Goal: Information Seeking & Learning: Check status

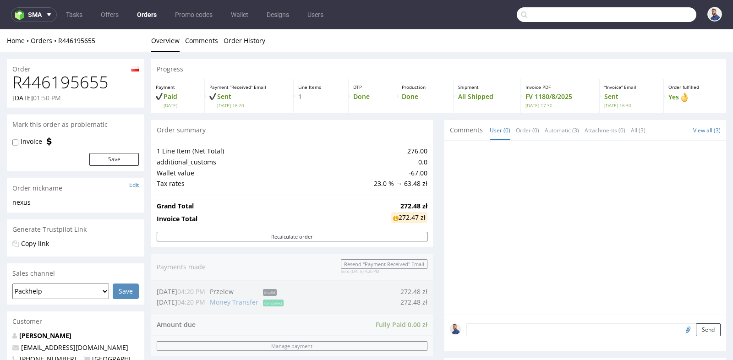
click at [644, 18] on input "text" at bounding box center [607, 14] width 180 height 15
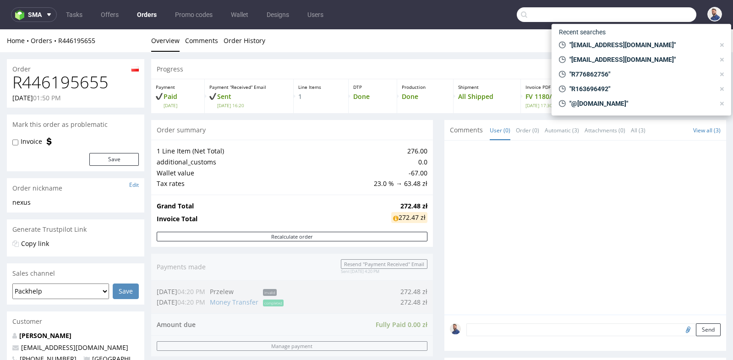
paste input "info@bavvic.com"
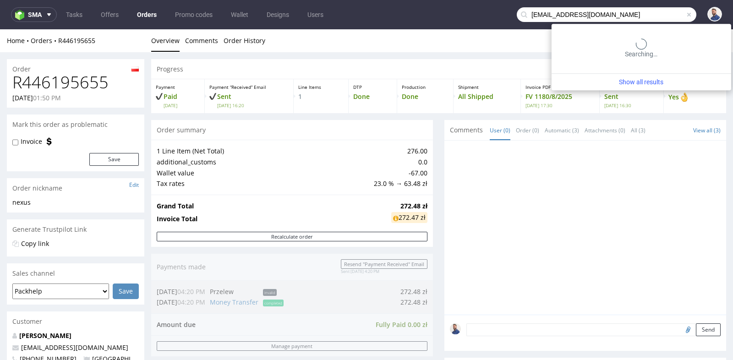
type input "info@bavvic.com"
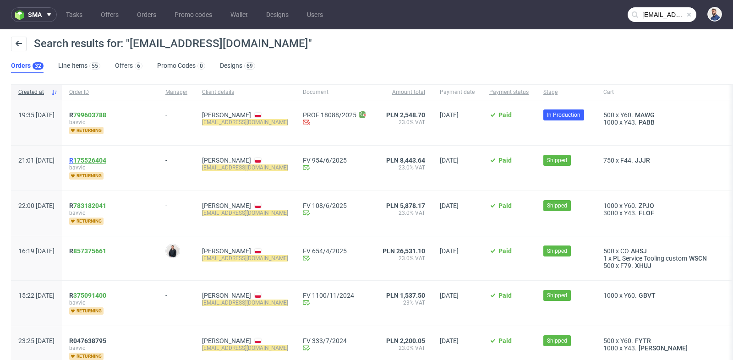
click at [106, 158] on link "175526404" at bounding box center [89, 160] width 33 height 7
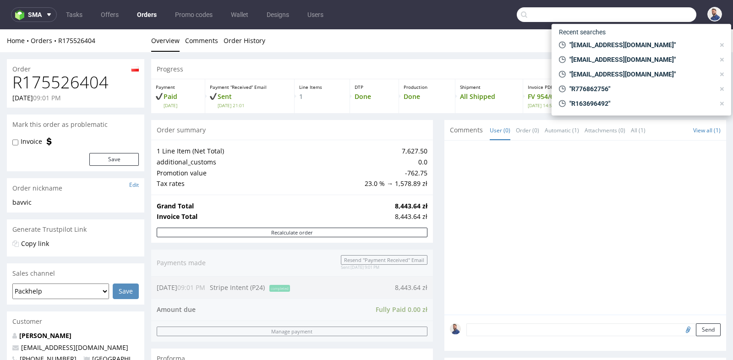
click at [653, 15] on input "text" at bounding box center [607, 14] width 180 height 15
paste input "R175526404"
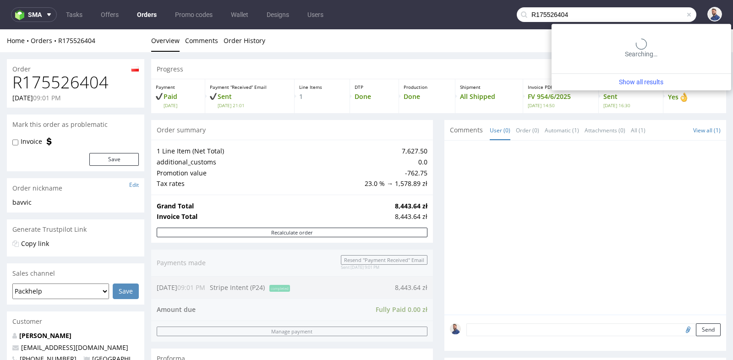
type input "R175526404"
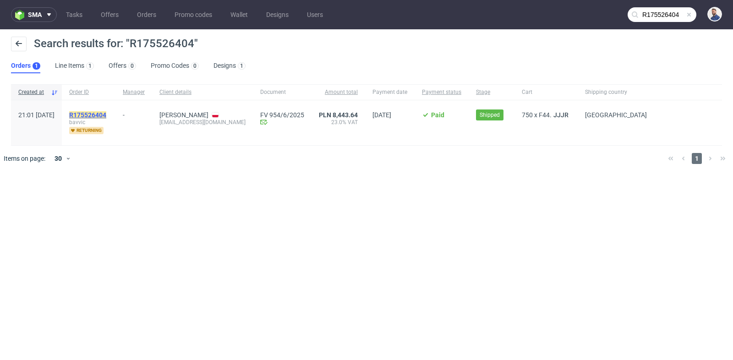
click at [106, 115] on mark "R175526404" at bounding box center [87, 114] width 37 height 7
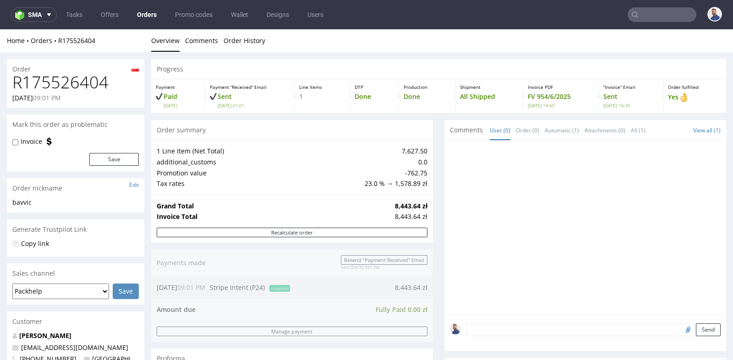
click at [79, 78] on h1 "R175526404" at bounding box center [75, 82] width 126 height 18
copy h1 "R175526404"
click at [431, 153] on div "Progress Payment Paid Thu 29 May Payment “Received” Email Sent Thu 29 May 21:01…" at bounding box center [438, 325] width 575 height 532
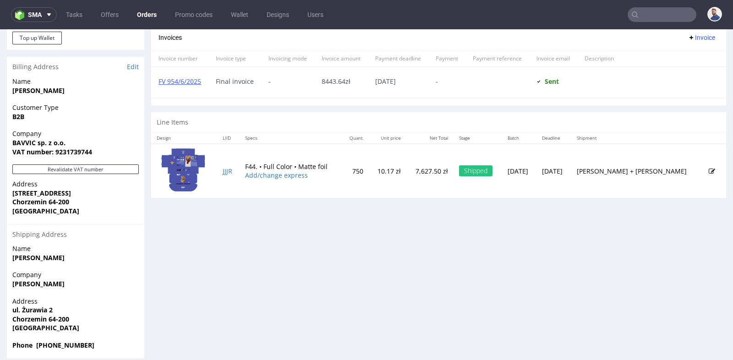
scroll to position [387, 0]
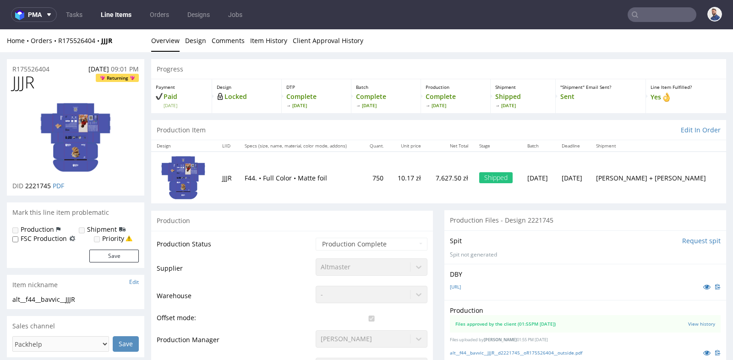
click at [670, 12] on input "text" at bounding box center [662, 14] width 69 height 15
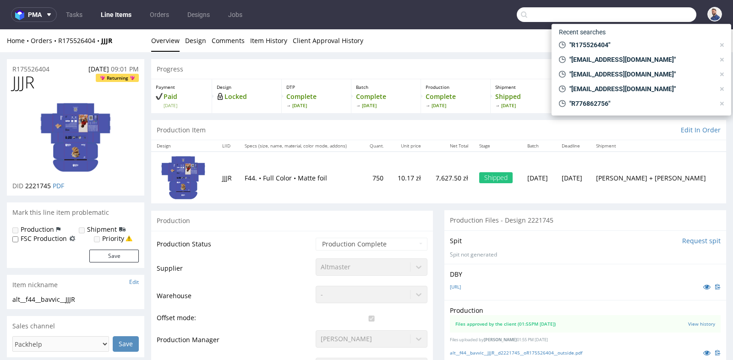
paste input "R163696492"
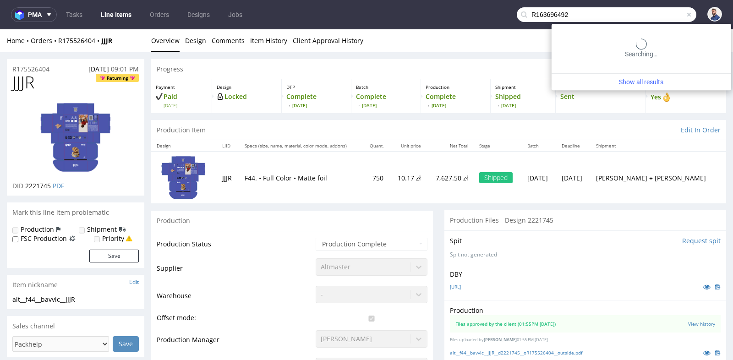
type input "R163696492"
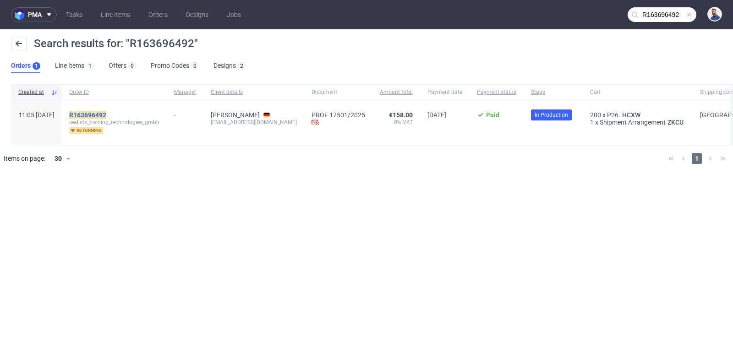
click at [106, 112] on mark "R163696492" at bounding box center [87, 114] width 37 height 7
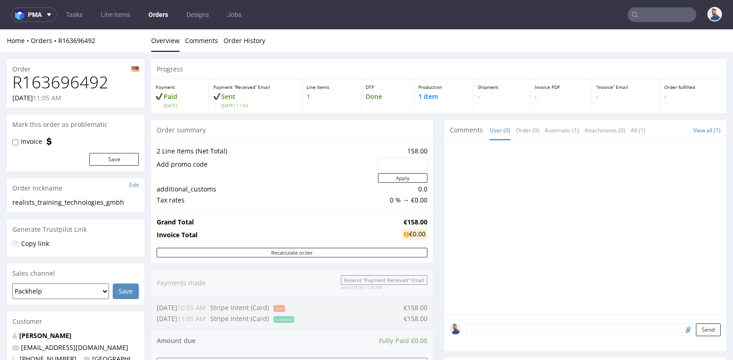
click at [431, 191] on div "Progress Payment Paid Tue 19 Aug Payment “Received” Email Sent Tue 19 Aug 11:06…" at bounding box center [438, 323] width 575 height 528
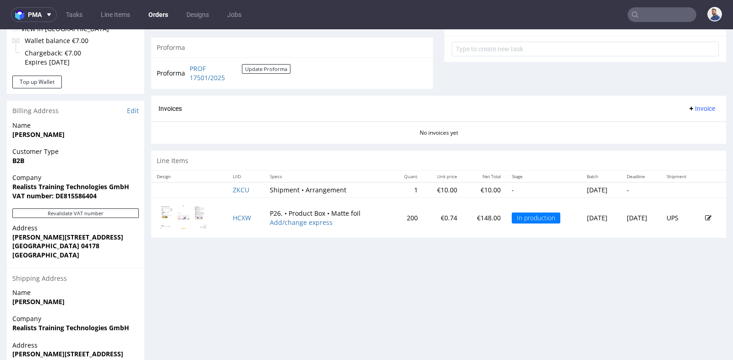
scroll to position [346, 0]
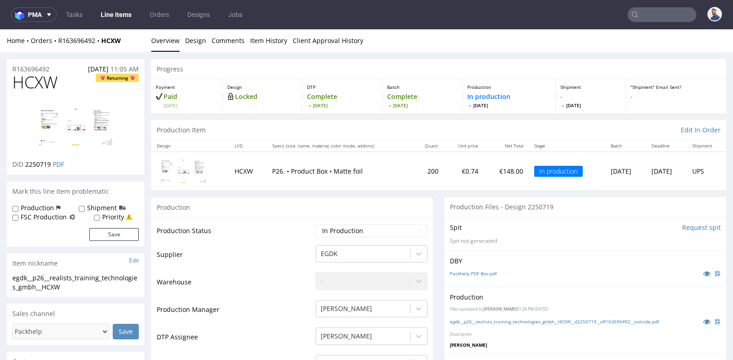
click at [448, 197] on div "Production Files - Design 2250719" at bounding box center [585, 207] width 282 height 20
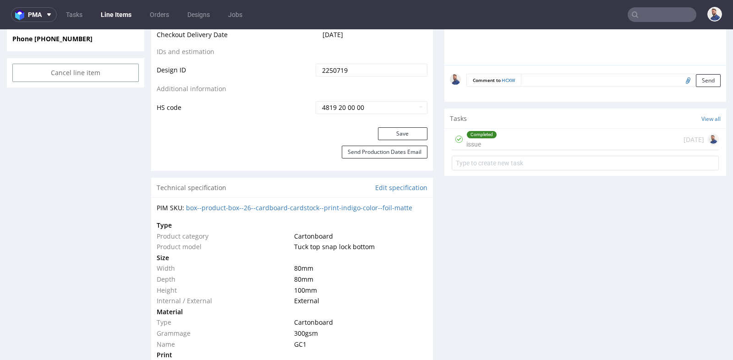
scroll to position [509, 0]
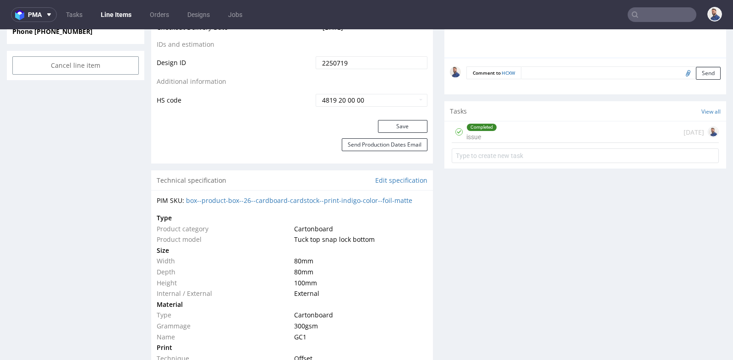
click at [525, 131] on div "Completed issue 10 days ago" at bounding box center [585, 132] width 267 height 22
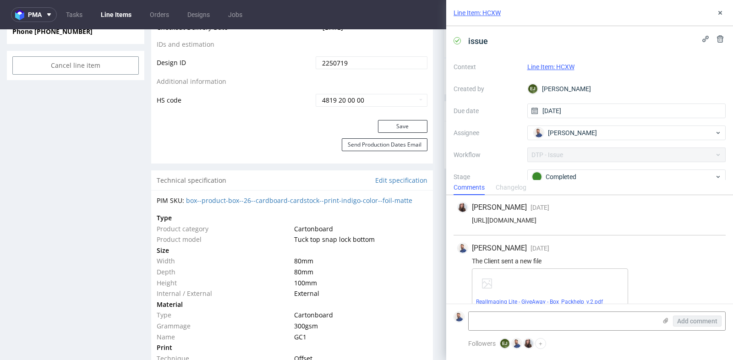
scroll to position [165, 0]
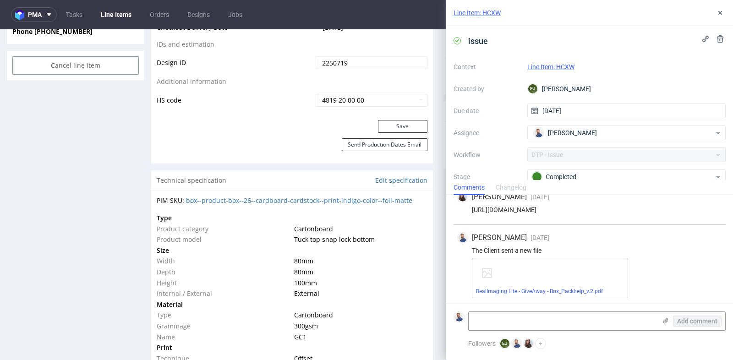
click at [721, 262] on div "RealImaging Lite - GiveAway - Box_Packhelp_v.2.pdf" at bounding box center [597, 278] width 250 height 40
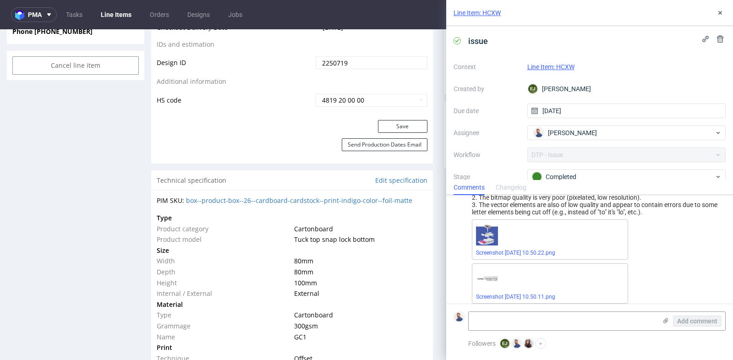
scroll to position [0, 0]
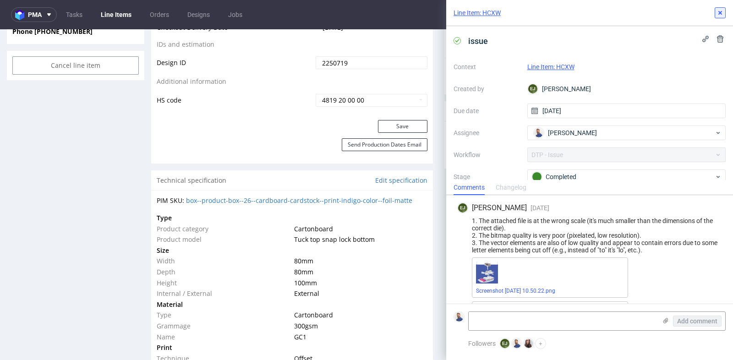
click at [720, 8] on button at bounding box center [720, 12] width 11 height 11
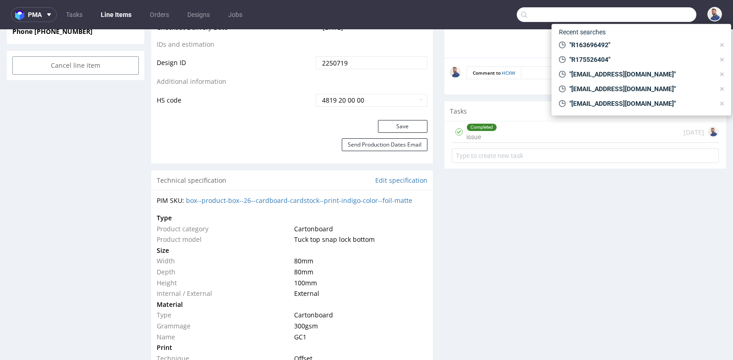
click at [660, 17] on input "text" at bounding box center [607, 14] width 180 height 15
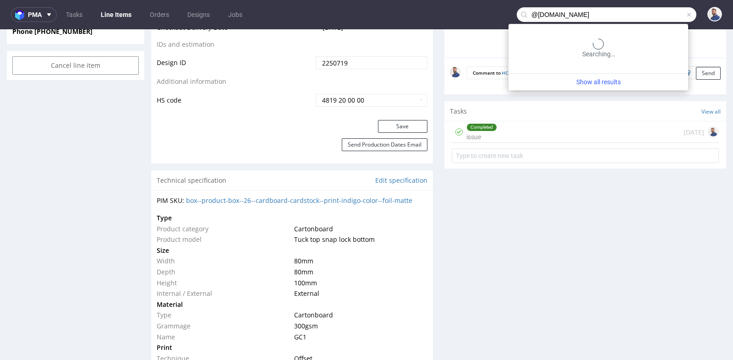
type input "@nonplusz.hu"
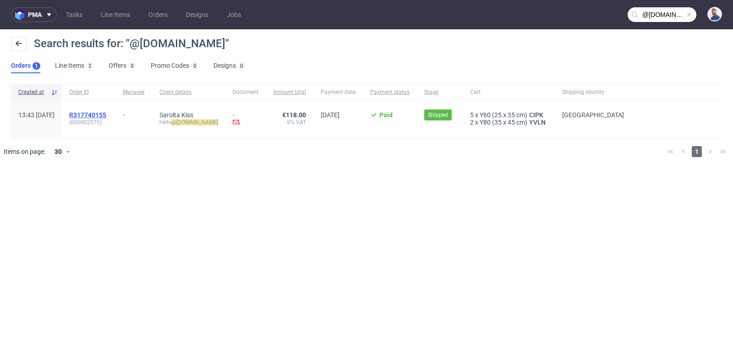
click at [101, 113] on span "R317740155" at bounding box center [87, 114] width 37 height 7
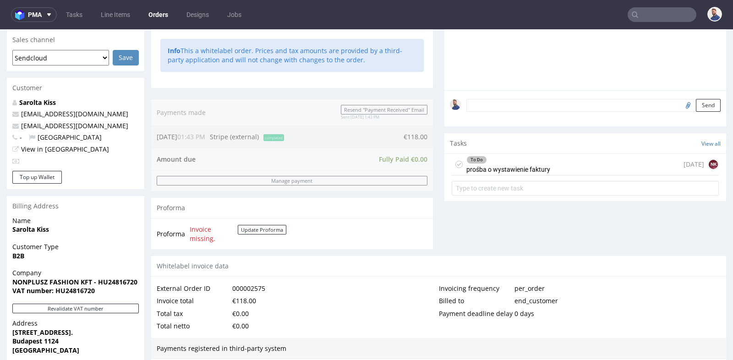
scroll to position [244, 0]
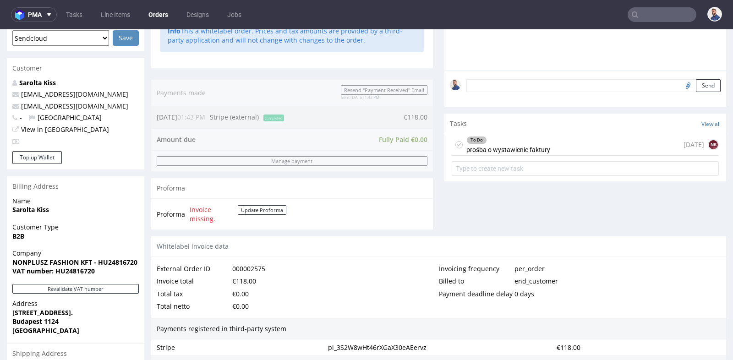
click at [548, 149] on div "To Do prośba o wystawienie faktury in 1 day NK" at bounding box center [585, 145] width 267 height 22
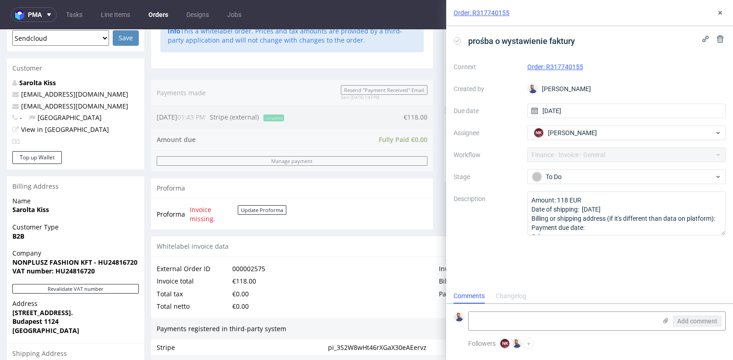
scroll to position [7, 0]
click at [552, 328] on textarea at bounding box center [563, 321] width 188 height 18
paste textarea "NONPLUSZ FASHION KFT 1124 BUDAPEST MEREDEK UTCA 29. HUNGARY VAT: HU24816720"
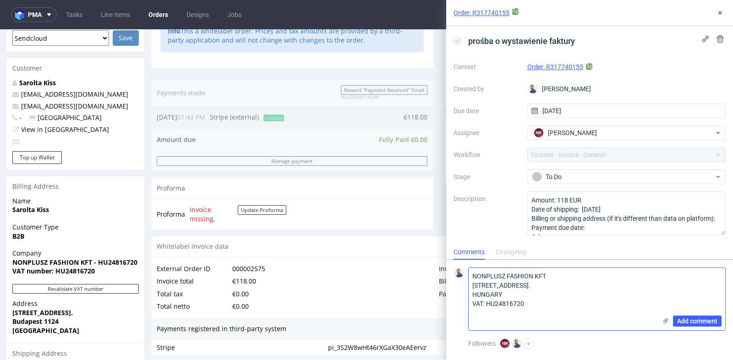
scroll to position [0, 0]
type textarea "NONPLUSZ FASHION KFT 1124 BUDAPEST MEREDEK UTCA 29. HUNGARY VAT: HU24816720"
click at [694, 321] on span "Add comment" at bounding box center [697, 321] width 40 height 6
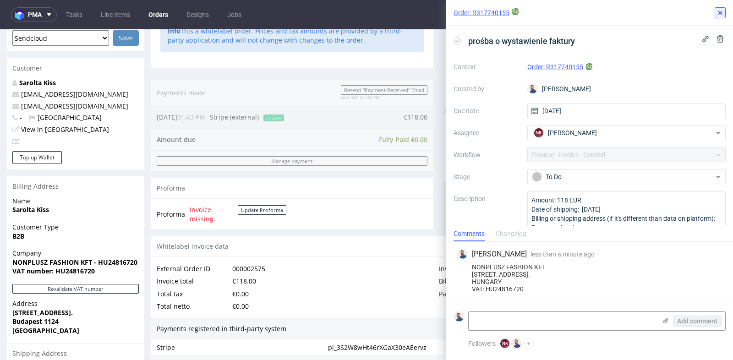
click at [719, 11] on icon at bounding box center [719, 12] width 7 height 7
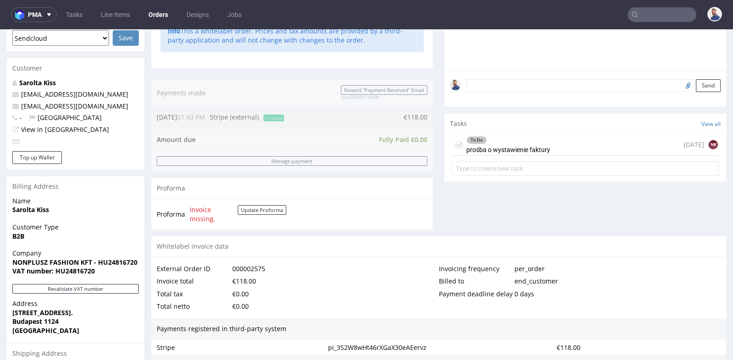
click at [182, 78] on div "Order summary 2 Line Items (Net Total) 118.00 additional_customs 0.0 Tax rates …" at bounding box center [292, 56] width 282 height 360
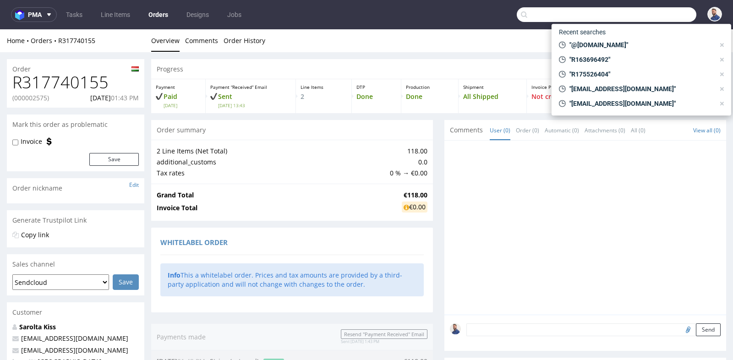
click at [650, 17] on input "text" at bounding box center [607, 14] width 180 height 15
paste input "sandra.seebach@prominate.com"
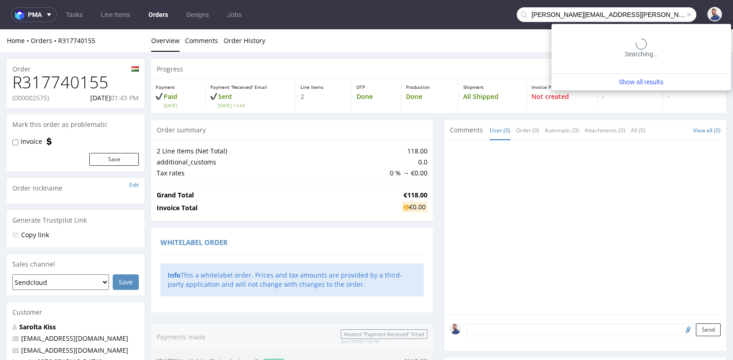
type input "sandra.seebach@prominate.com"
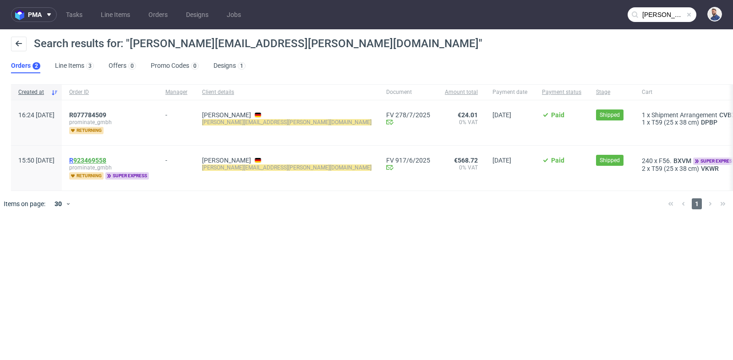
click at [106, 158] on link "923469558" at bounding box center [89, 160] width 33 height 7
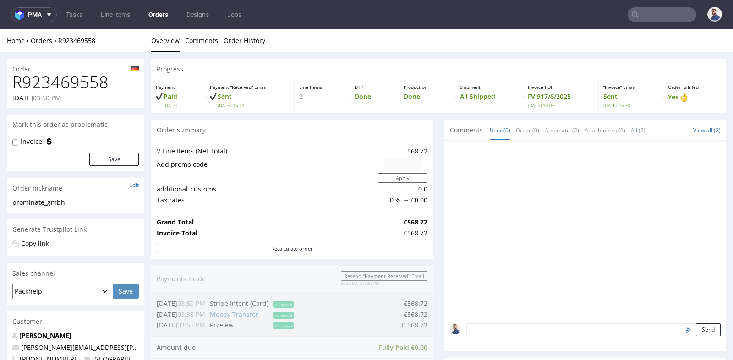
click at [349, 220] on td "Grand Total" at bounding box center [279, 222] width 245 height 11
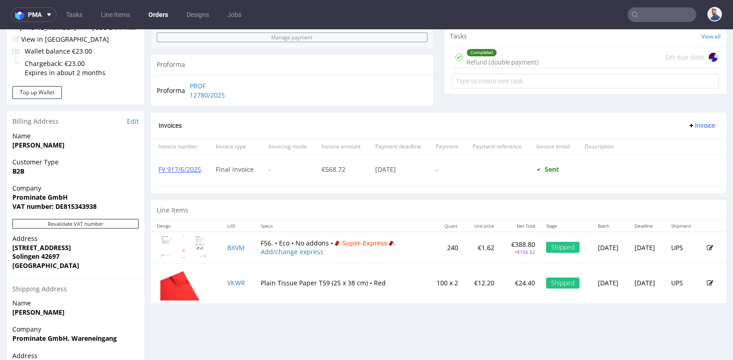
scroll to position [346, 0]
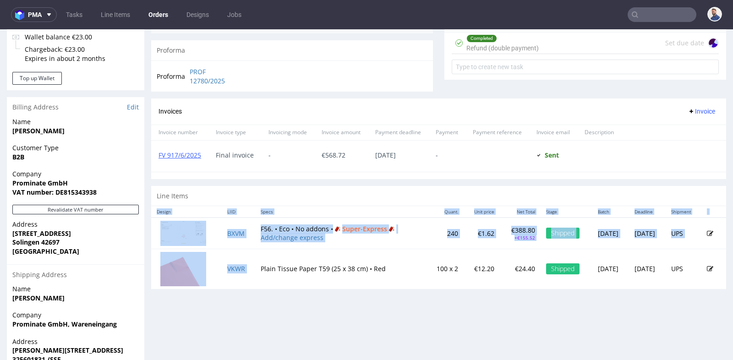
drag, startPoint x: 723, startPoint y: 257, endPoint x: 399, endPoint y: 257, distance: 324.3
click at [399, 257] on div "Order R923469558 11.06.2025 03:50 PM Mark this order as problematic Invoice Sav…" at bounding box center [366, 60] width 733 height 708
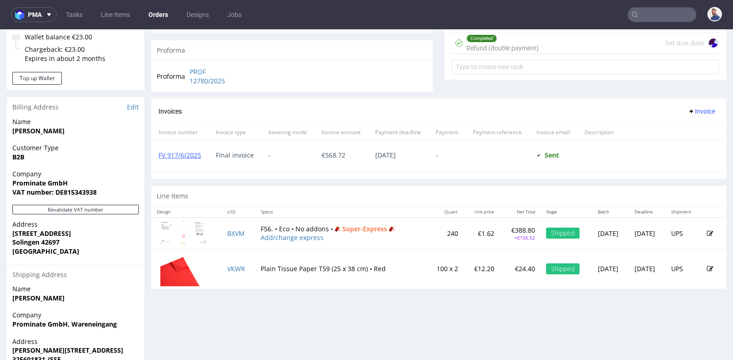
click at [191, 306] on div "Progress Payment Paid Wed 11 Jun Payment “Received” Email Sent Wed 11 Jun 15:51…" at bounding box center [438, 60] width 575 height 694
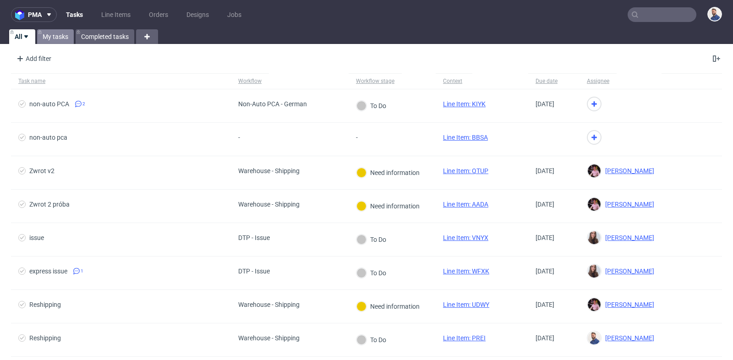
click at [60, 40] on link "My tasks" at bounding box center [55, 36] width 37 height 15
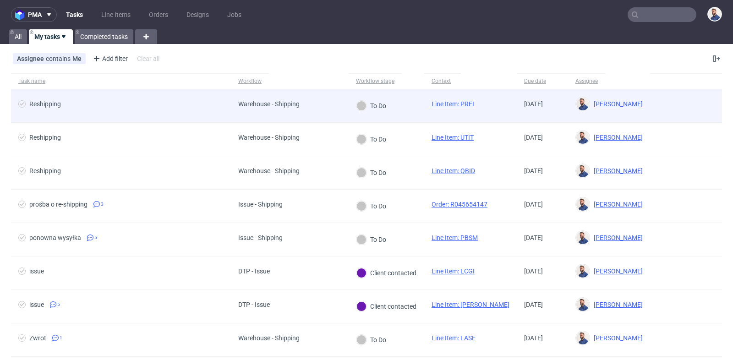
click at [57, 103] on div "Reshipping" at bounding box center [45, 103] width 32 height 7
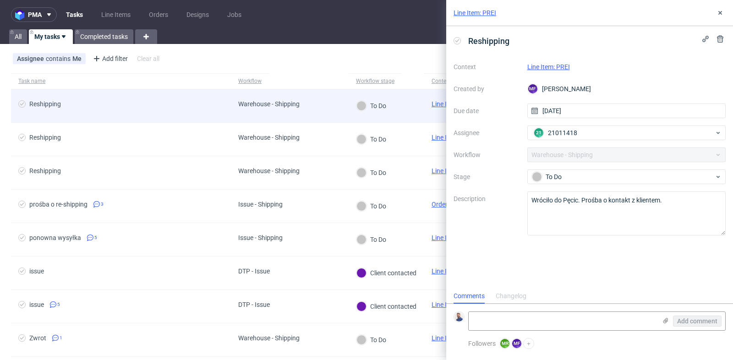
scroll to position [7, 0]
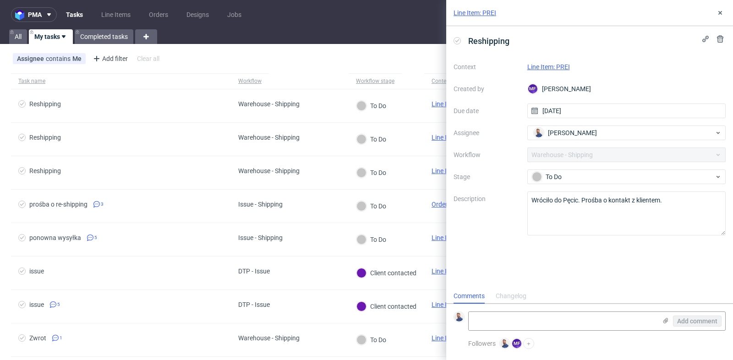
click at [552, 69] on link "Line Item: PREI" at bounding box center [548, 66] width 43 height 7
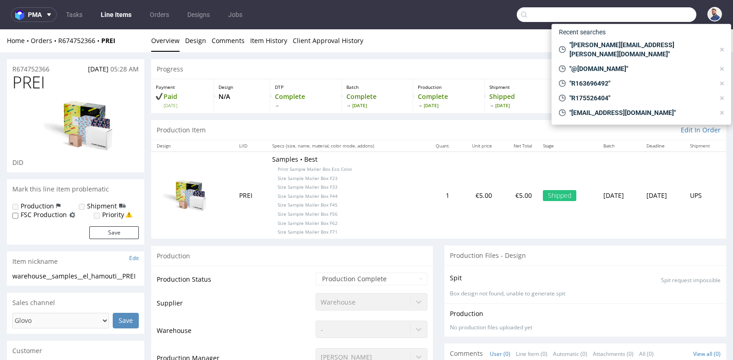
click at [646, 21] on input "text" at bounding box center [607, 14] width 180 height 15
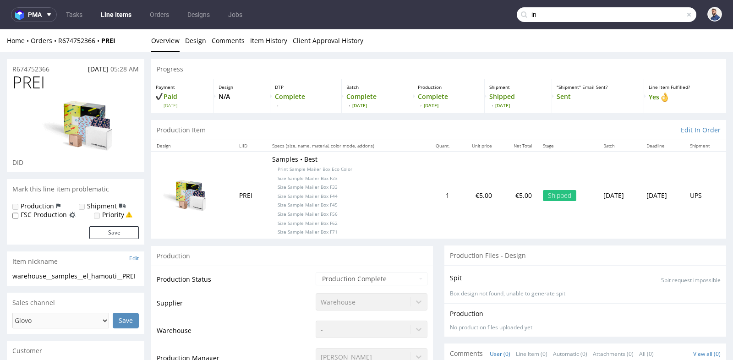
type input "i"
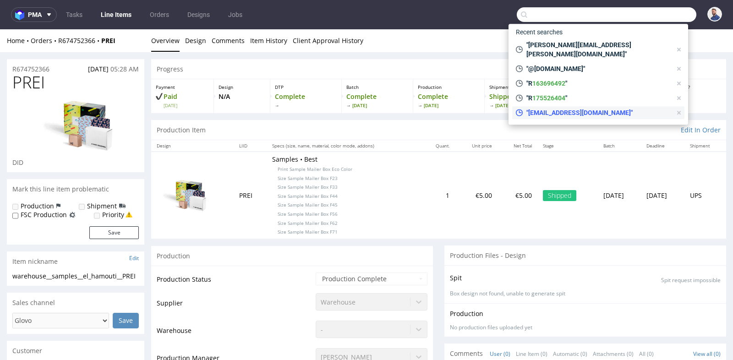
click at [623, 108] on span ""[EMAIL_ADDRESS][DOMAIN_NAME]"" at bounding box center [597, 112] width 149 height 9
type input "info@bavvic.com"
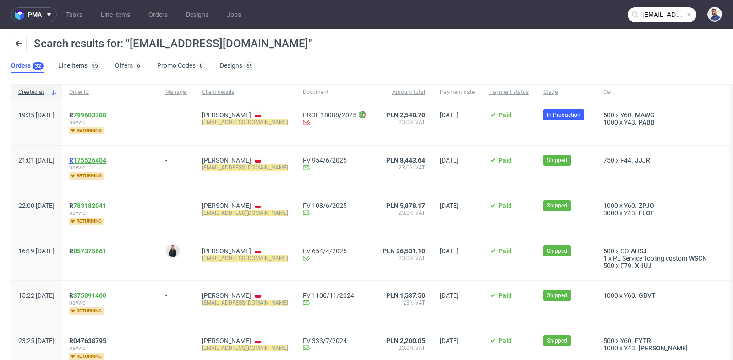
click at [106, 158] on link "175526404" at bounding box center [89, 160] width 33 height 7
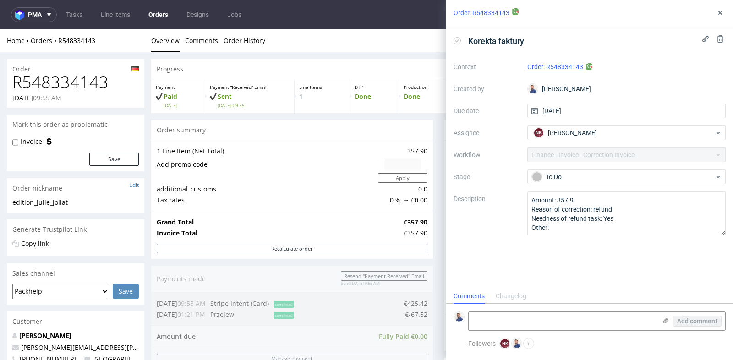
click at [431, 235] on div "Progress Payment Paid Tue 24 Jun Payment “Received” Email Sent Tue 24 Jun 09:55…" at bounding box center [438, 351] width 575 height 585
click at [719, 15] on icon at bounding box center [719, 12] width 7 height 7
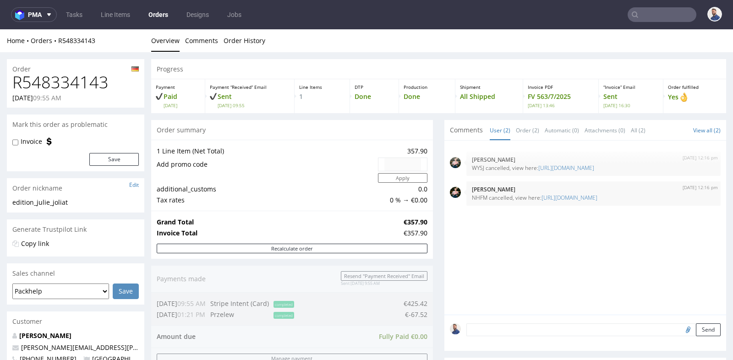
click at [444, 217] on div "24th Jun 25 | 12:16 pm Marta Tomaszewska WYSJ cancelled, view here: https://pla…" at bounding box center [585, 228] width 282 height 174
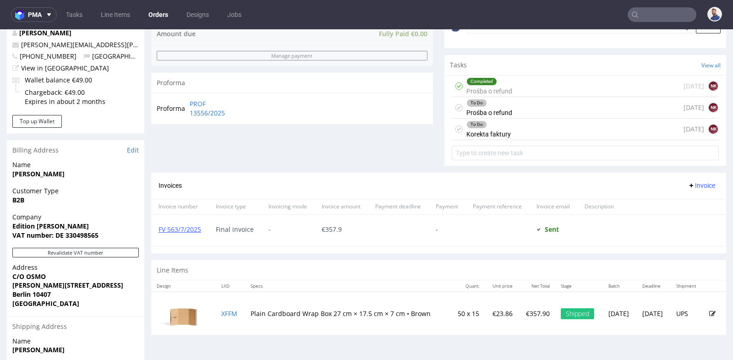
scroll to position [305, 0]
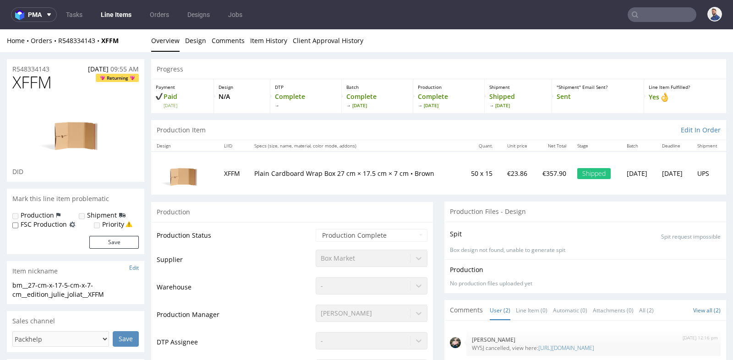
click at [254, 174] on p "Plain Cardboard Wrap Box 27 cm × 17.5 cm × 7 cm • Brown" at bounding box center [355, 173] width 202 height 9
copy p "Plain Cardboard Wrap Box 27 cm × 17.5 cm × 7 cm • Brown"
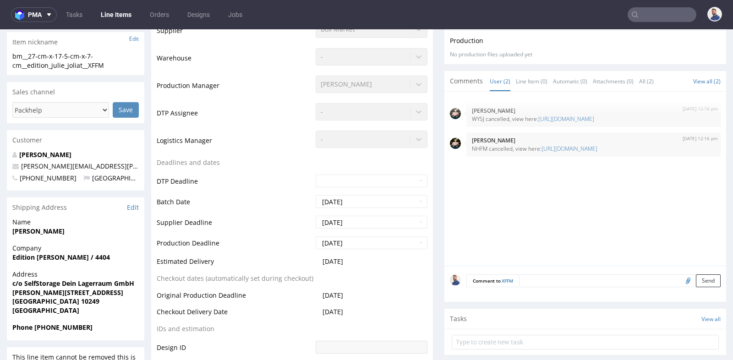
scroll to position [244, 0]
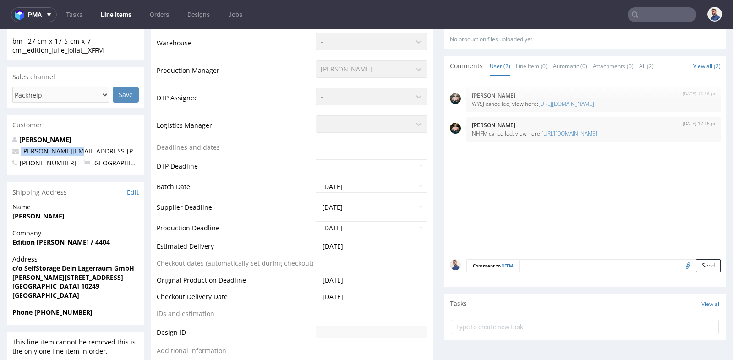
drag, startPoint x: 73, startPoint y: 153, endPoint x: 546, endPoint y: 33, distance: 487.9
click at [21, 150] on p "julie@joliat.net" at bounding box center [75, 151] width 126 height 9
copy link "julie@joliat.net"
click at [444, 143] on div "24th Jun 25 | 12:16 pm Marta Tomaszewska WYSJ cancelled, view here: https://pla…" at bounding box center [585, 163] width 282 height 174
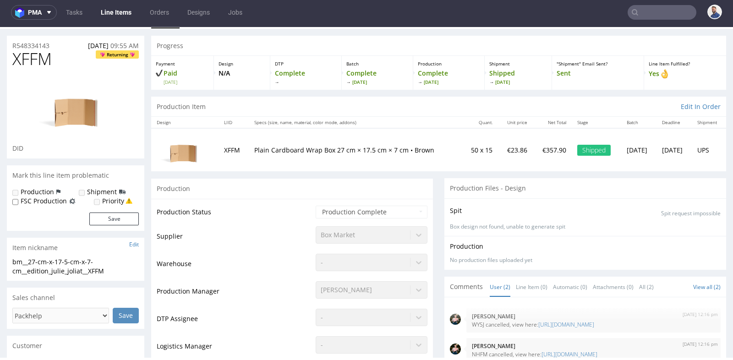
scroll to position [13, 0]
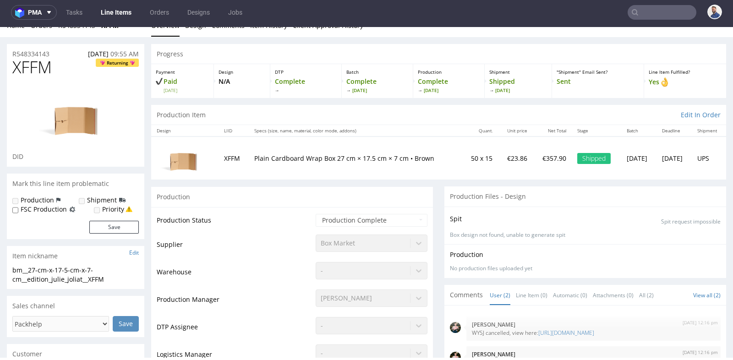
click at [389, 158] on p "Plain Cardboard Wrap Box 27 cm × 17.5 cm × 7 cm • Brown" at bounding box center [355, 158] width 202 height 9
copy p "Plain Cardboard Wrap Box 27 cm × 17.5 cm × 7 cm • Brown"
click at [666, 11] on input "text" at bounding box center [662, 12] width 69 height 15
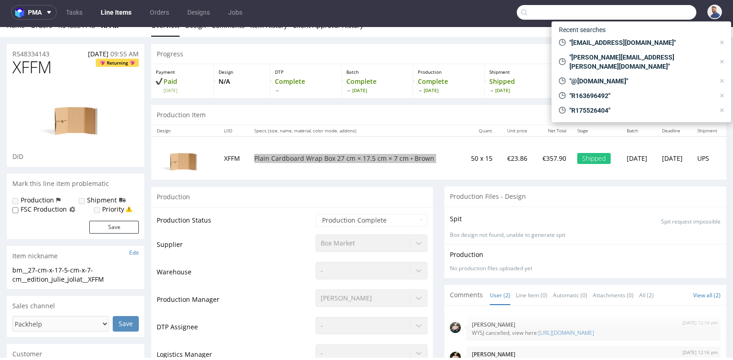
paste input "pauline.mohrbutter@welovepr.de"
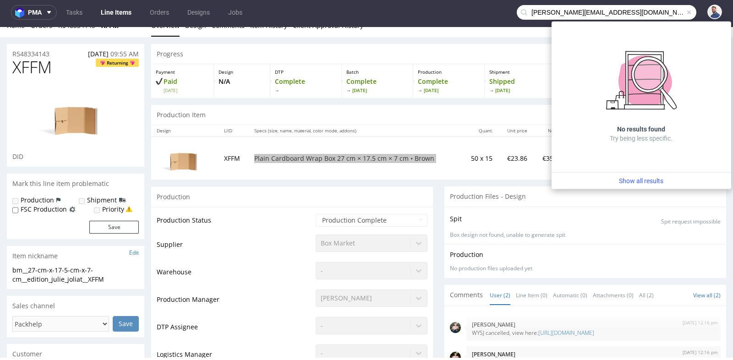
drag, startPoint x: 577, startPoint y: 12, endPoint x: 506, endPoint y: 10, distance: 71.5
click at [506, 10] on nav "pma Tasks Line Items Orders Designs Jobs pauline.mohrbutter@welovepr.de" at bounding box center [366, 12] width 733 height 29
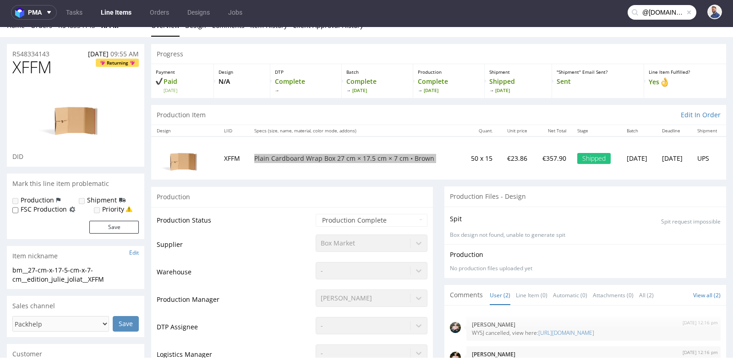
type input "@welovepr.de"
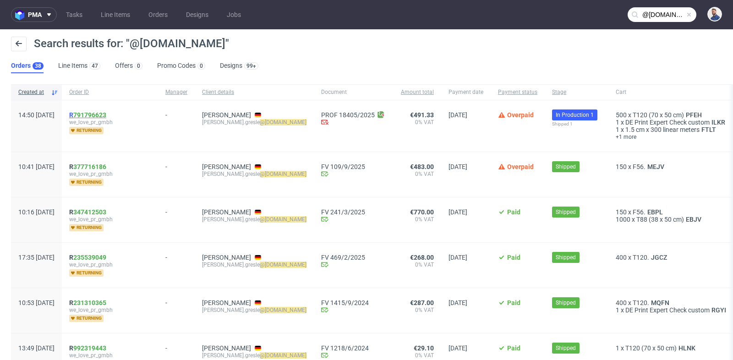
click at [106, 115] on link "791796623" at bounding box center [89, 114] width 33 height 7
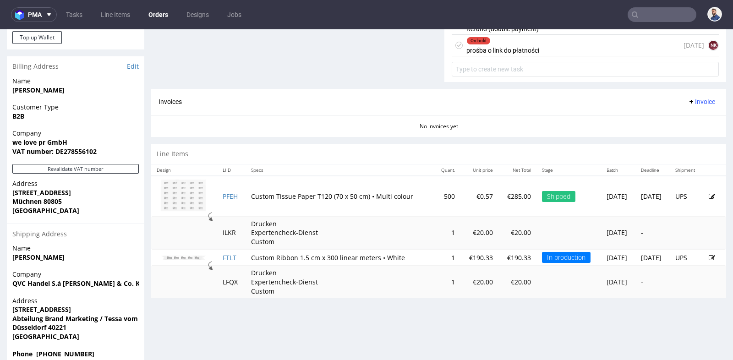
scroll to position [404, 0]
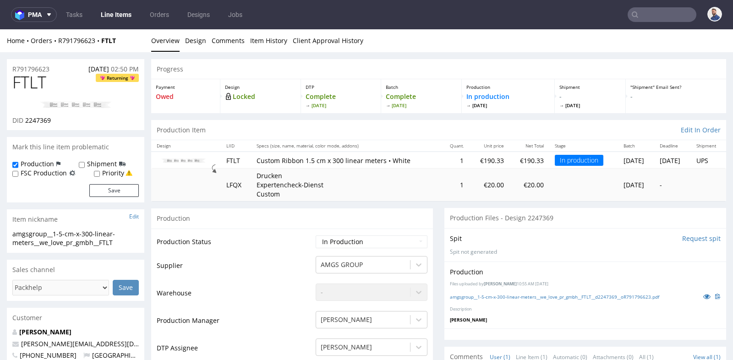
click at [417, 247] on td "Waiting for Artwork Waiting for Diecut Waiting for Mockup Waiting for DTP Waiti…" at bounding box center [370, 245] width 114 height 21
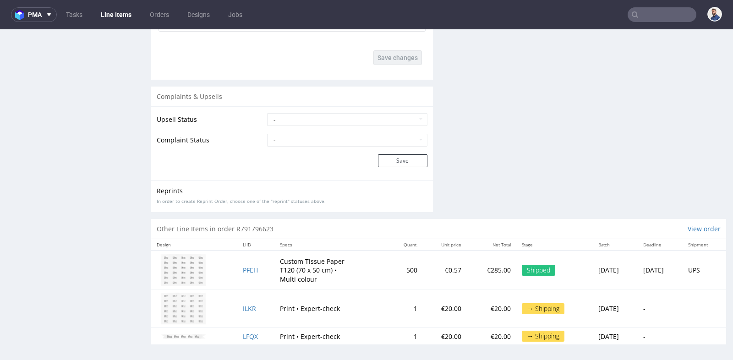
scroll to position [2, 0]
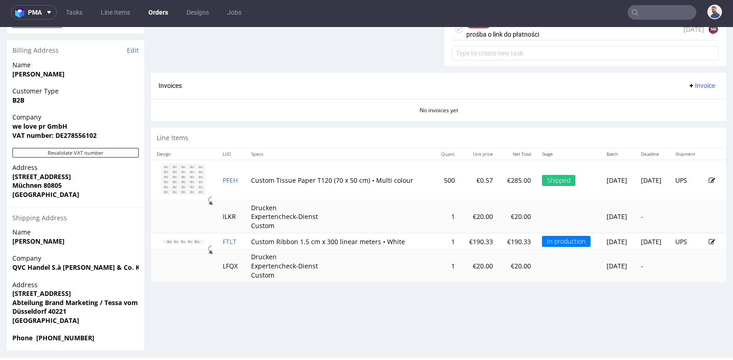
scroll to position [404, 0]
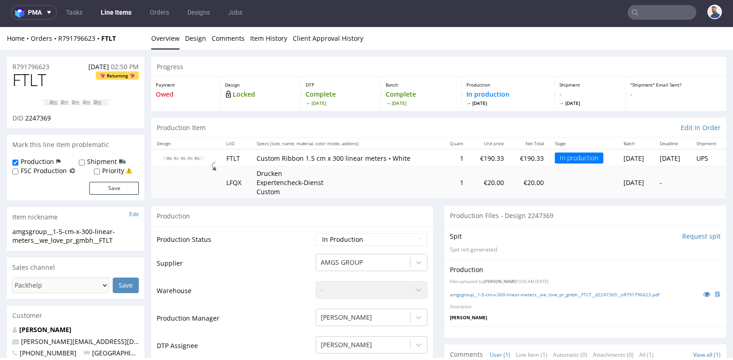
click at [444, 216] on div "Production Files - Design 2247369" at bounding box center [585, 216] width 282 height 20
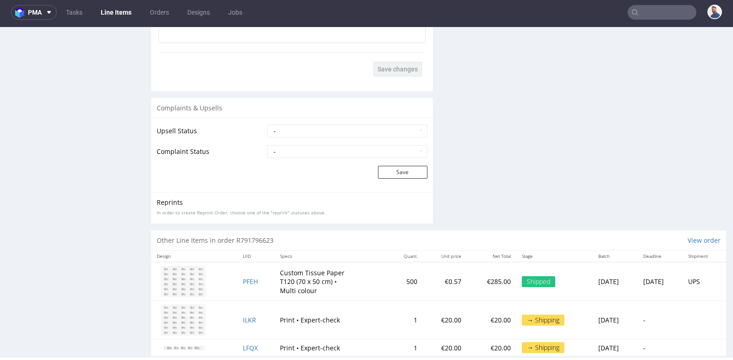
scroll to position [1242, 0]
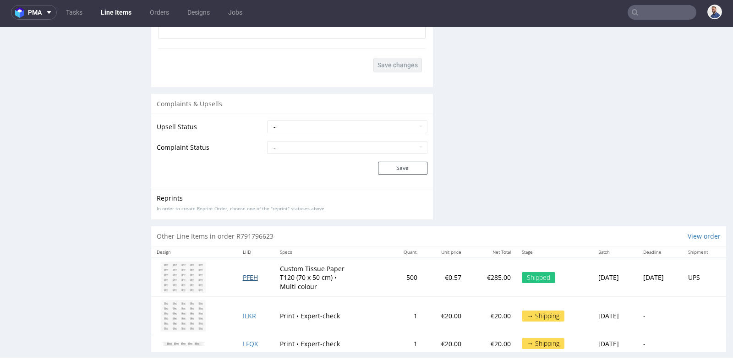
click at [243, 276] on span "PFEH" at bounding box center [250, 277] width 15 height 9
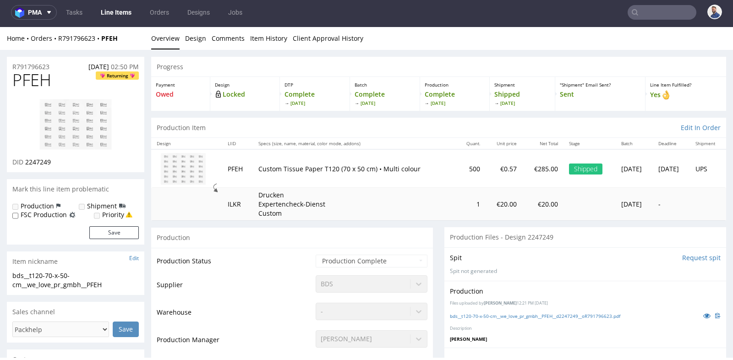
click at [241, 276] on td "Supplier" at bounding box center [235, 287] width 157 height 27
click at [295, 254] on td "Production Status" at bounding box center [235, 264] width 157 height 21
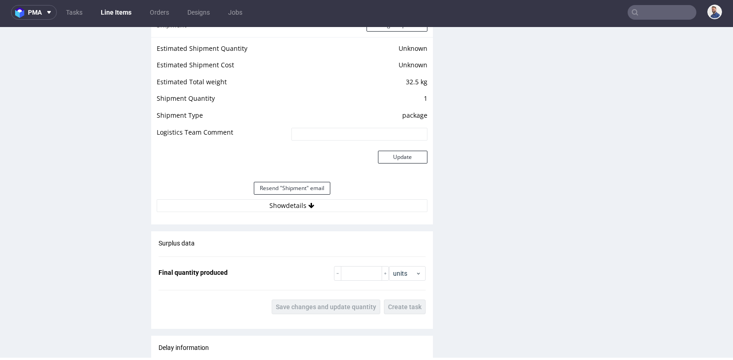
scroll to position [855, 0]
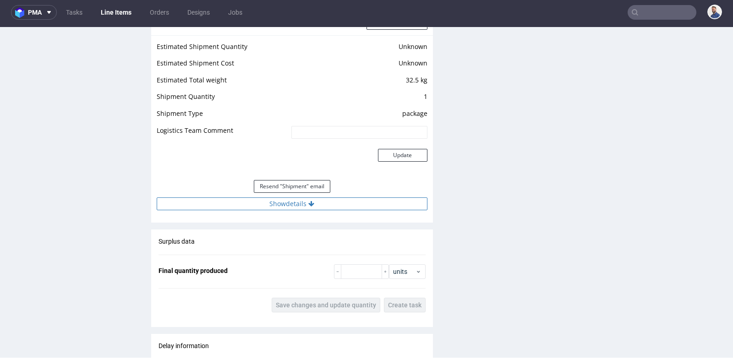
click at [301, 206] on button "Show details" at bounding box center [292, 203] width 271 height 13
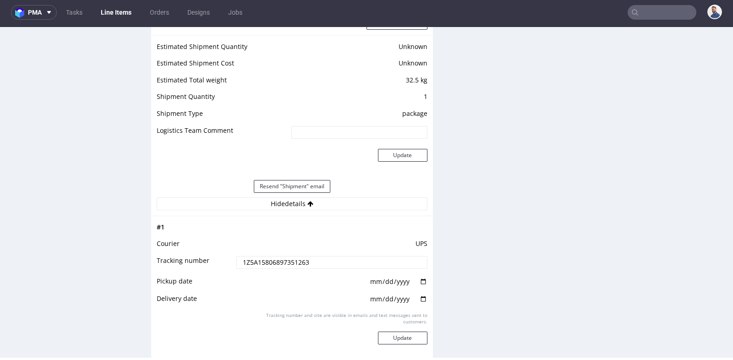
click at [285, 256] on input "1Z5A15806897351263" at bounding box center [331, 262] width 191 height 13
click at [647, 16] on input "text" at bounding box center [662, 12] width 69 height 15
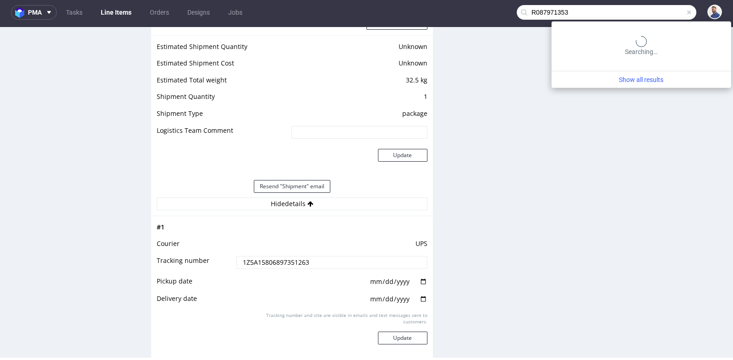
type input "R087971353"
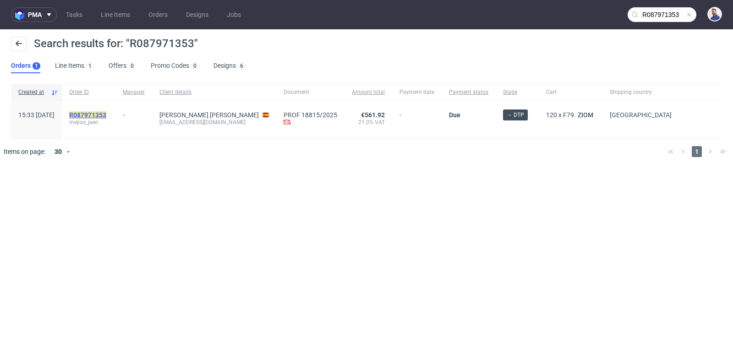
click at [106, 115] on mark "R087971353" at bounding box center [87, 114] width 37 height 7
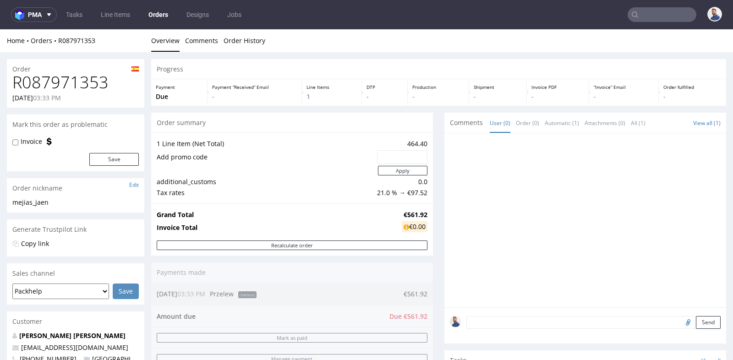
click at [444, 143] on div at bounding box center [585, 220] width 282 height 174
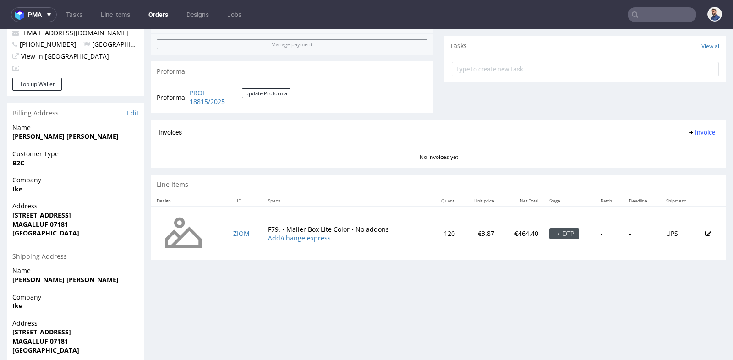
scroll to position [326, 0]
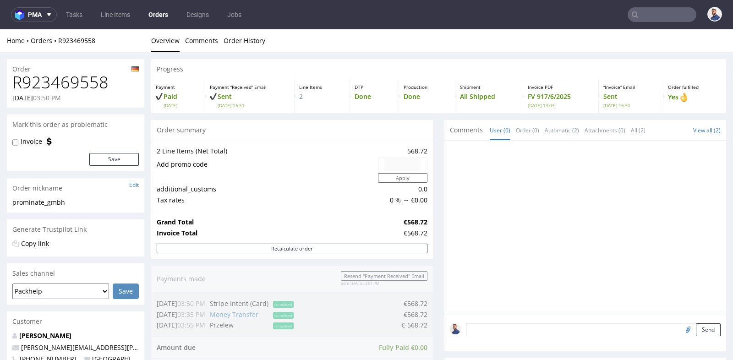
scroll to position [346, 0]
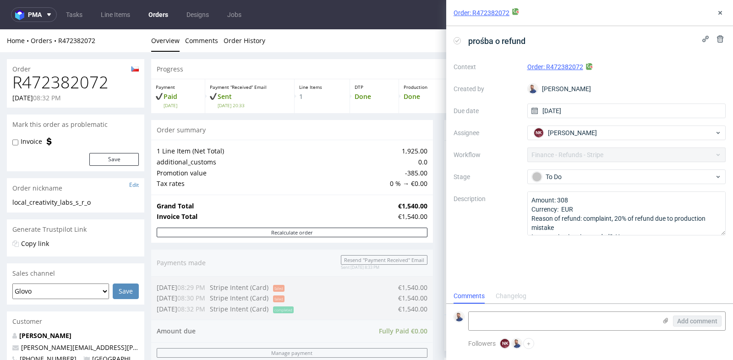
click at [101, 82] on h1 "R472382072" at bounding box center [75, 82] width 126 height 18
copy h1 "R472382072"
